Goal: Task Accomplishment & Management: Use online tool/utility

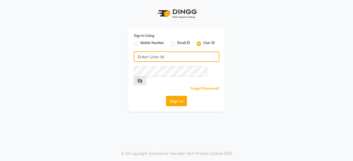
click at [167, 54] on input "Username" at bounding box center [176, 57] width 85 height 10
type input "e1976-18"
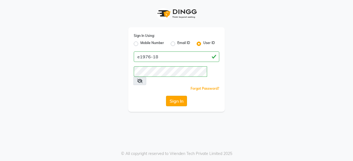
click at [177, 96] on button "Sign In" at bounding box center [176, 101] width 21 height 10
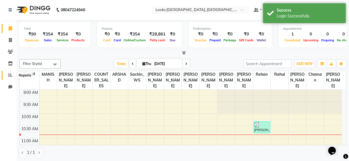
click at [10, 75] on icon at bounding box center [10, 75] width 4 height 4
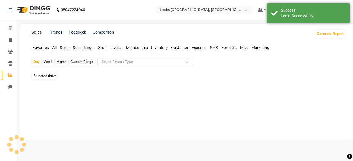
click at [58, 61] on div "Month" at bounding box center [61, 62] width 13 height 8
select select "9"
select select "2025"
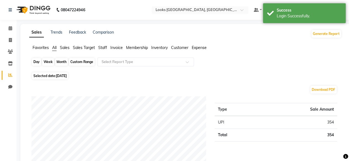
click at [58, 60] on div "Month" at bounding box center [61, 62] width 13 height 8
select select "9"
select select "2025"
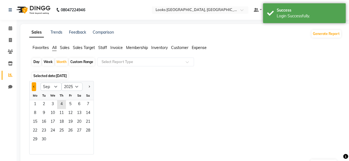
click at [33, 87] on button "Previous month" at bounding box center [34, 86] width 4 height 9
select select "8"
click at [68, 103] on span "1" at bounding box center [70, 104] width 9 height 9
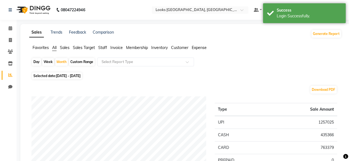
click at [66, 49] on span "Sales" at bounding box center [65, 47] width 10 height 5
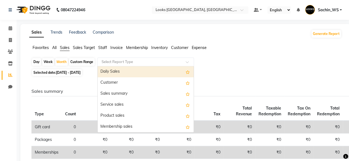
drag, startPoint x: 101, startPoint y: 57, endPoint x: 123, endPoint y: 95, distance: 43.8
click at [123, 66] on ng-select "Select Report Type Daily Sales Customer Sales summary Service sales Product sal…" at bounding box center [145, 62] width 97 height 9
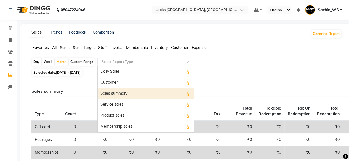
click at [123, 95] on div "Sales summary" at bounding box center [146, 94] width 96 height 11
select select "full_report"
select select "csv"
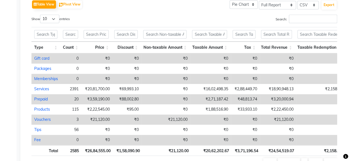
scroll to position [282, 0]
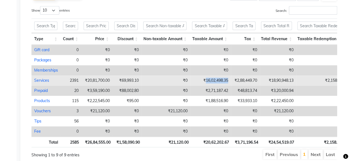
copy td "16,02,498.35"
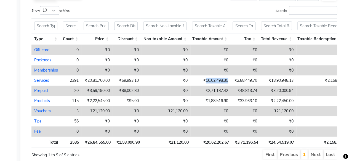
scroll to position [293, 0]
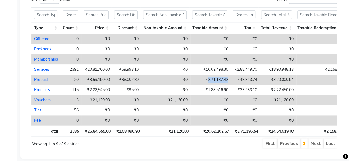
copy td "2,71,187.42"
copy td "21,120.00"
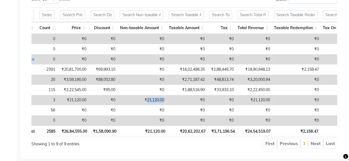
scroll to position [0, 0]
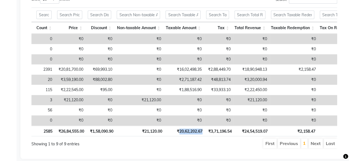
copy th "20,62,202.67"
click at [174, 147] on ul "First Previous 1 Next Last" at bounding box center [249, 144] width 175 height 10
copy th "3,71,196.54"
copy th "24,54,519.07"
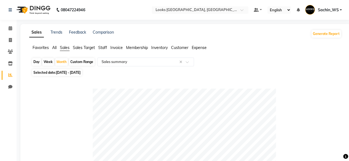
click at [203, 49] on span "Expense" at bounding box center [199, 47] width 15 height 5
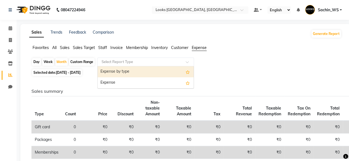
click at [137, 64] on input "text" at bounding box center [139, 62] width 79 height 6
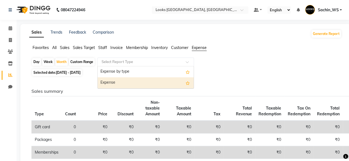
click at [137, 81] on div "Expense" at bounding box center [146, 82] width 96 height 11
select select "full_report"
select select "csv"
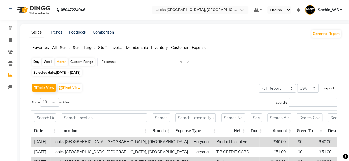
click at [331, 86] on button "Export" at bounding box center [328, 88] width 15 height 9
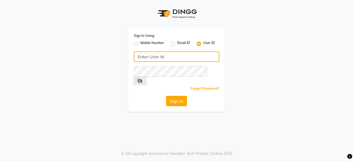
click at [182, 59] on input "Username" at bounding box center [176, 57] width 85 height 10
type input "e1976-18"
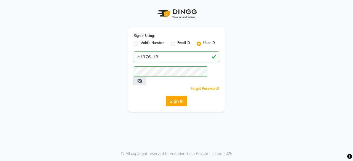
click at [168, 96] on button "Sign In" at bounding box center [176, 101] width 21 height 10
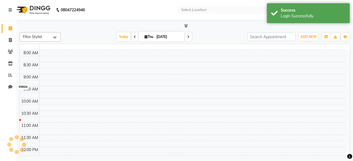
select select "en"
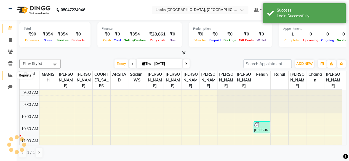
click at [12, 74] on icon at bounding box center [10, 75] width 4 height 4
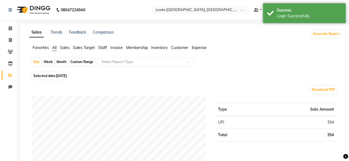
click at [196, 48] on span "Expense" at bounding box center [199, 47] width 15 height 5
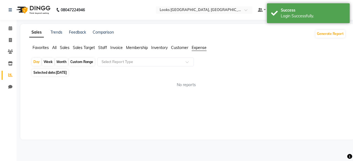
click at [61, 63] on div "Month" at bounding box center [61, 62] width 13 height 8
select select "9"
select select "2025"
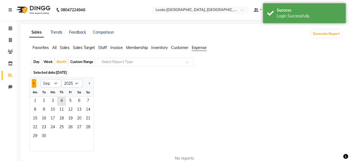
click at [34, 83] on span "Previous month" at bounding box center [34, 83] width 2 height 2
select select "8"
click at [71, 99] on span "1" at bounding box center [70, 101] width 9 height 9
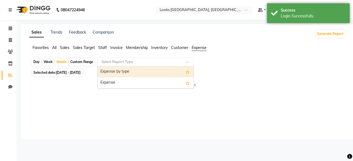
drag, startPoint x: 146, startPoint y: 64, endPoint x: 146, endPoint y: 81, distance: 16.8
click at [146, 66] on ng-select "Select Report Type Expense by type Expense" at bounding box center [145, 62] width 97 height 9
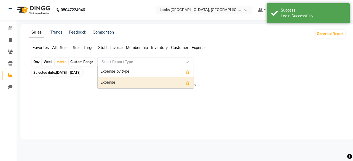
click at [146, 81] on div "Expense" at bounding box center [146, 82] width 96 height 11
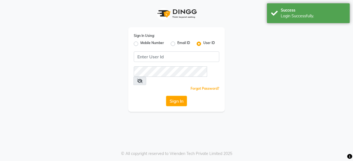
click at [290, 60] on div "Sign In Using: Mobile Number Email ID User ID Remember me Forgot Password? Sign…" at bounding box center [176, 56] width 314 height 112
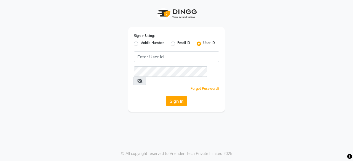
click at [234, 68] on div "Sign In Using: Mobile Number Email ID User ID Remember me Forgot Password? Sign…" at bounding box center [176, 56] width 314 height 112
drag, startPoint x: 162, startPoint y: 62, endPoint x: 166, endPoint y: 59, distance: 4.9
click at [166, 59] on div "Sign In Using: Mobile Number Email ID User ID Remember me Forgot Password? Sign…" at bounding box center [176, 69] width 97 height 85
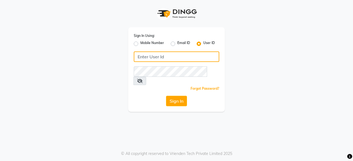
click at [166, 59] on input "Username" at bounding box center [176, 57] width 85 height 10
type input "e1976-18"
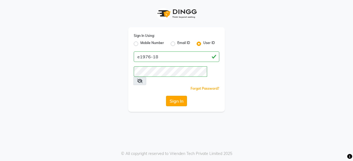
click at [178, 96] on button "Sign In" at bounding box center [176, 101] width 21 height 10
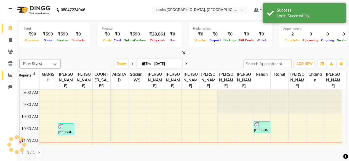
click at [10, 77] on icon at bounding box center [10, 75] width 4 height 4
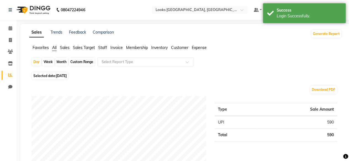
click at [197, 49] on span "Expense" at bounding box center [199, 47] width 15 height 5
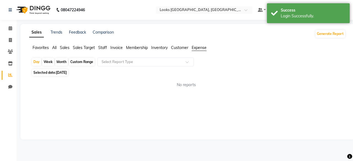
click at [67, 64] on div "Month" at bounding box center [61, 62] width 13 height 8
select select "9"
select select "2025"
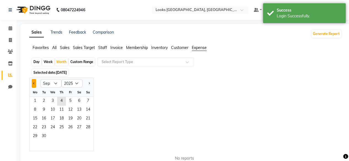
click at [33, 84] on button "Previous month" at bounding box center [34, 83] width 4 height 9
select select "8"
click at [70, 102] on span "1" at bounding box center [70, 101] width 9 height 9
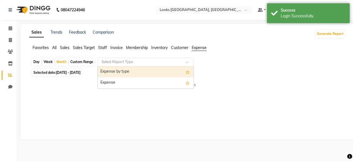
drag, startPoint x: 146, startPoint y: 63, endPoint x: 157, endPoint y: 83, distance: 22.7
click at [157, 66] on ng-select "Select Report Type Expense by type Expense" at bounding box center [145, 62] width 97 height 9
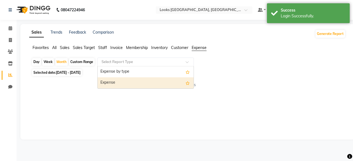
click at [157, 83] on div "Expense" at bounding box center [146, 82] width 96 height 11
select select "full_report"
select select "csv"
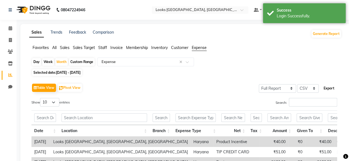
click at [333, 89] on button "Export" at bounding box center [328, 88] width 15 height 9
